Goal: Task Accomplishment & Management: Manage account settings

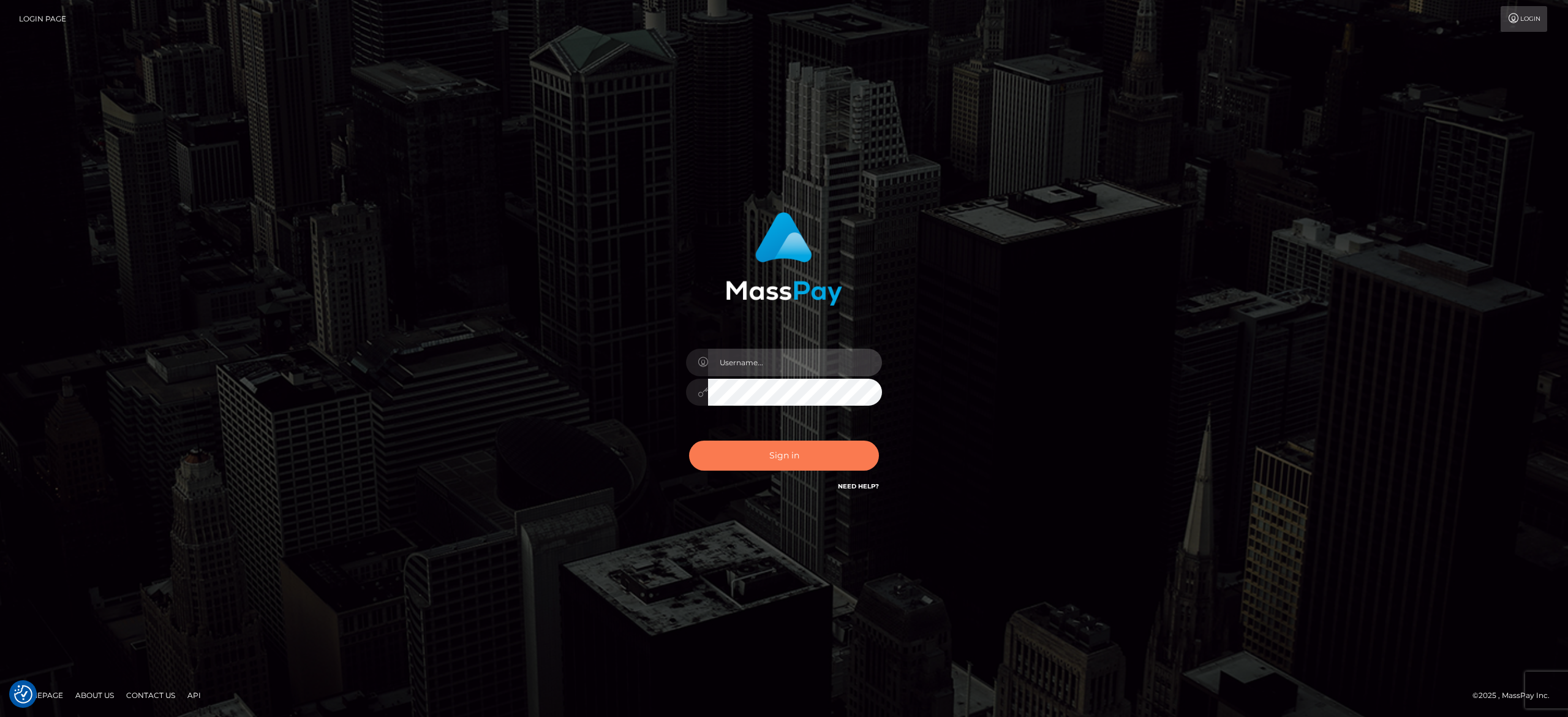
type input "[PERSON_NAME].[PERSON_NAME]"
click at [797, 457] on button "Sign in" at bounding box center [784, 456] width 190 height 30
type input "[PERSON_NAME].[PERSON_NAME]"
click at [797, 457] on button "Sign in" at bounding box center [784, 456] width 190 height 30
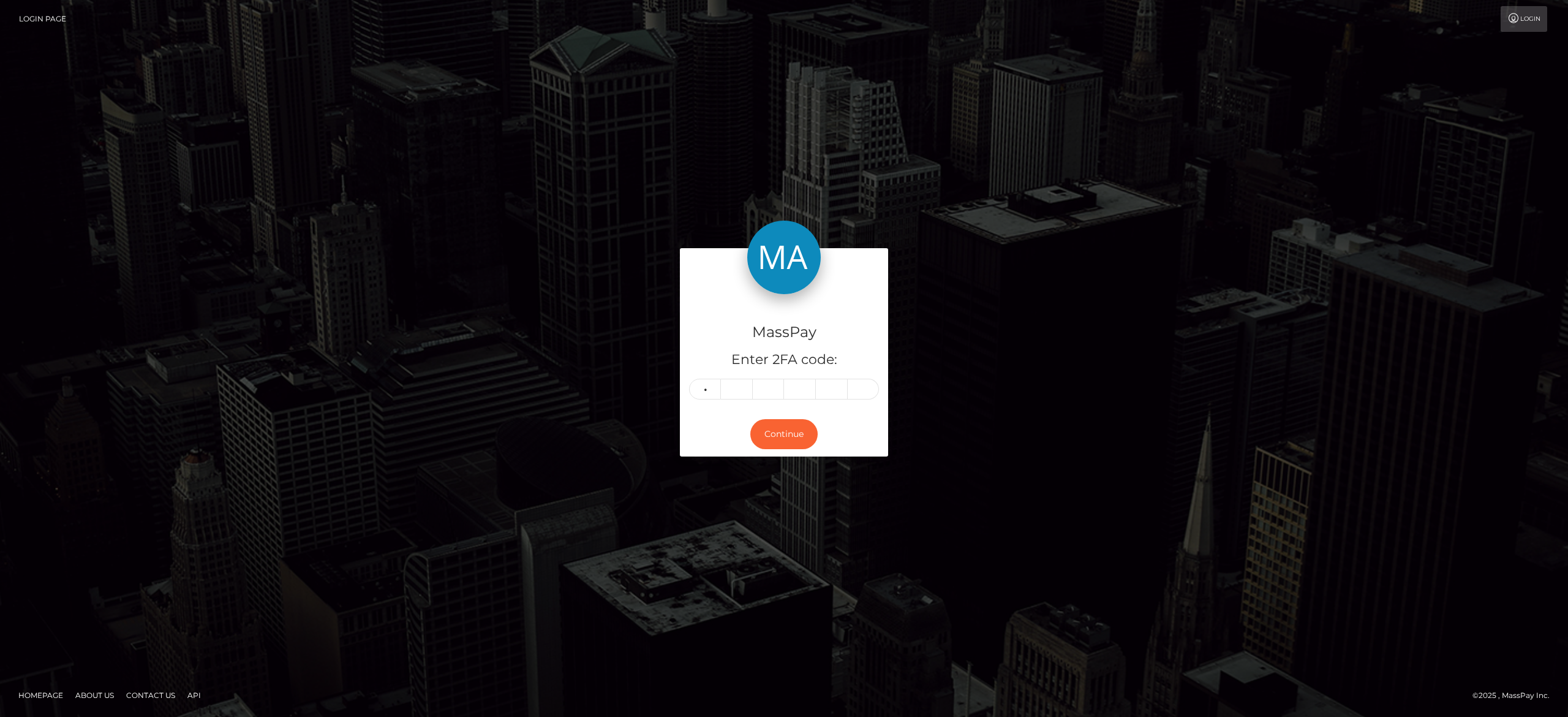
type input "1"
type input "7"
type input "4"
type input "6"
type input "0"
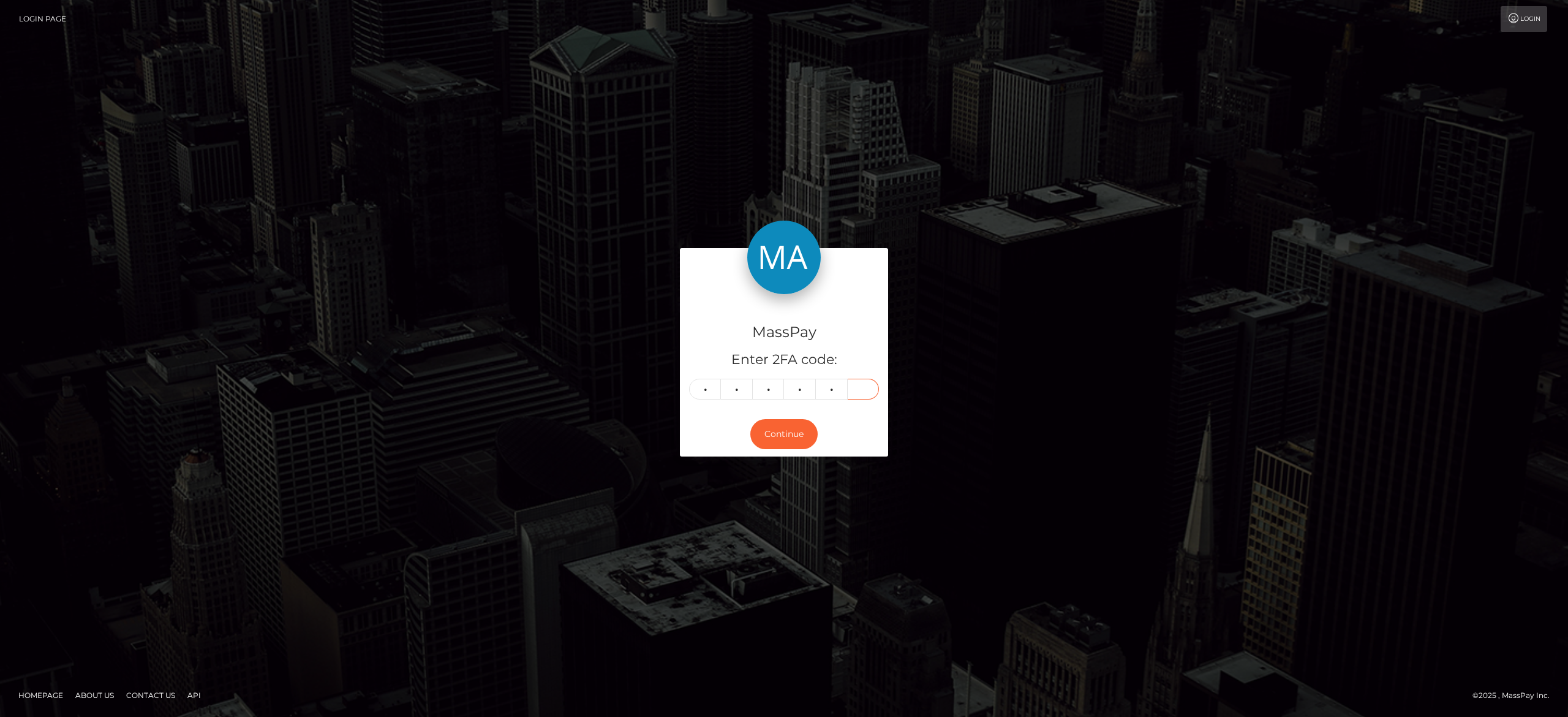
type input "4"
